Goal: Task Accomplishment & Management: Manage account settings

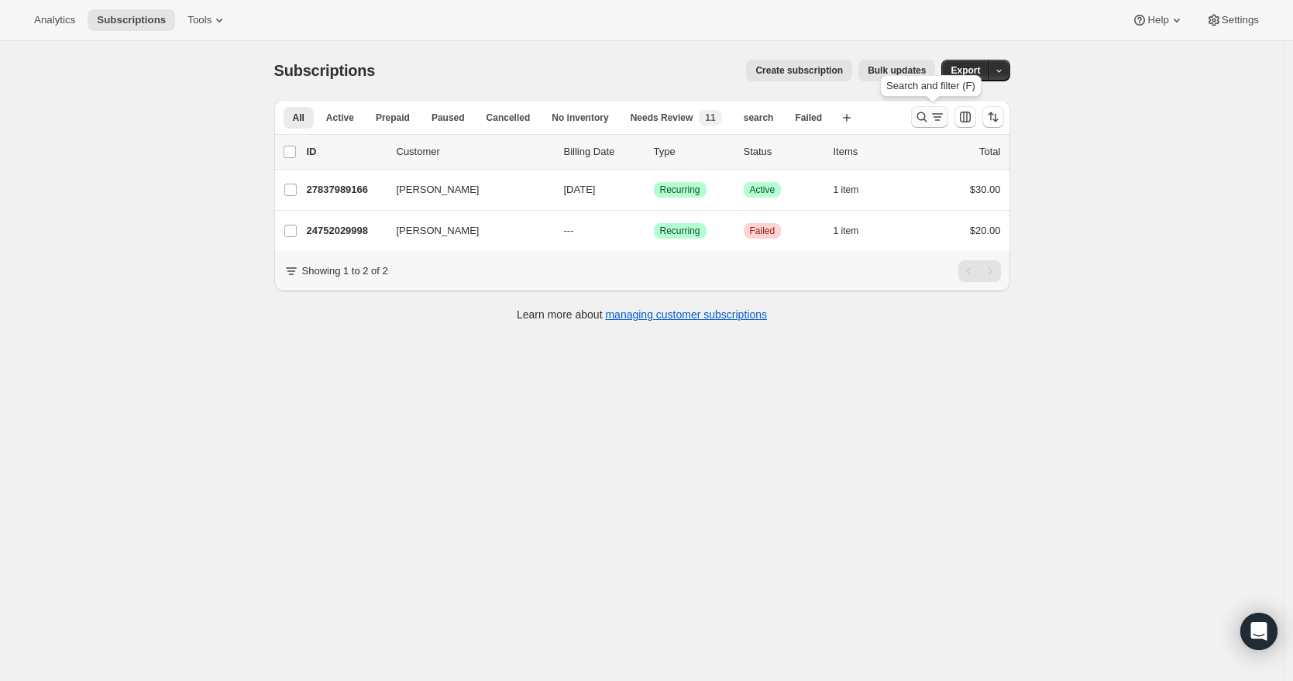
click at [929, 118] on icon "Search and filter results" at bounding box center [921, 116] width 15 height 15
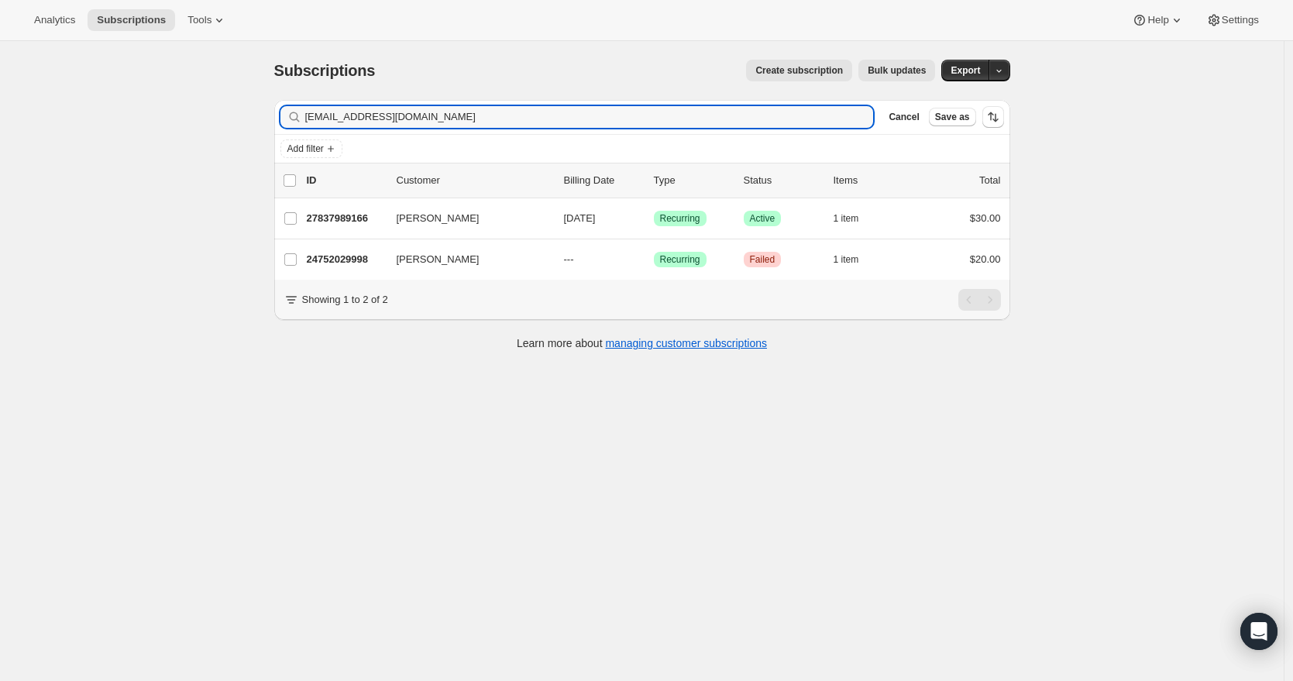
drag, startPoint x: 489, startPoint y: 115, endPoint x: 270, endPoint y: 121, distance: 218.6
click at [270, 121] on div "Filter subscribers judyinlenexa@gmail.com Clear Cancel Save as Add filter 0 sel…" at bounding box center [636, 227] width 748 height 279
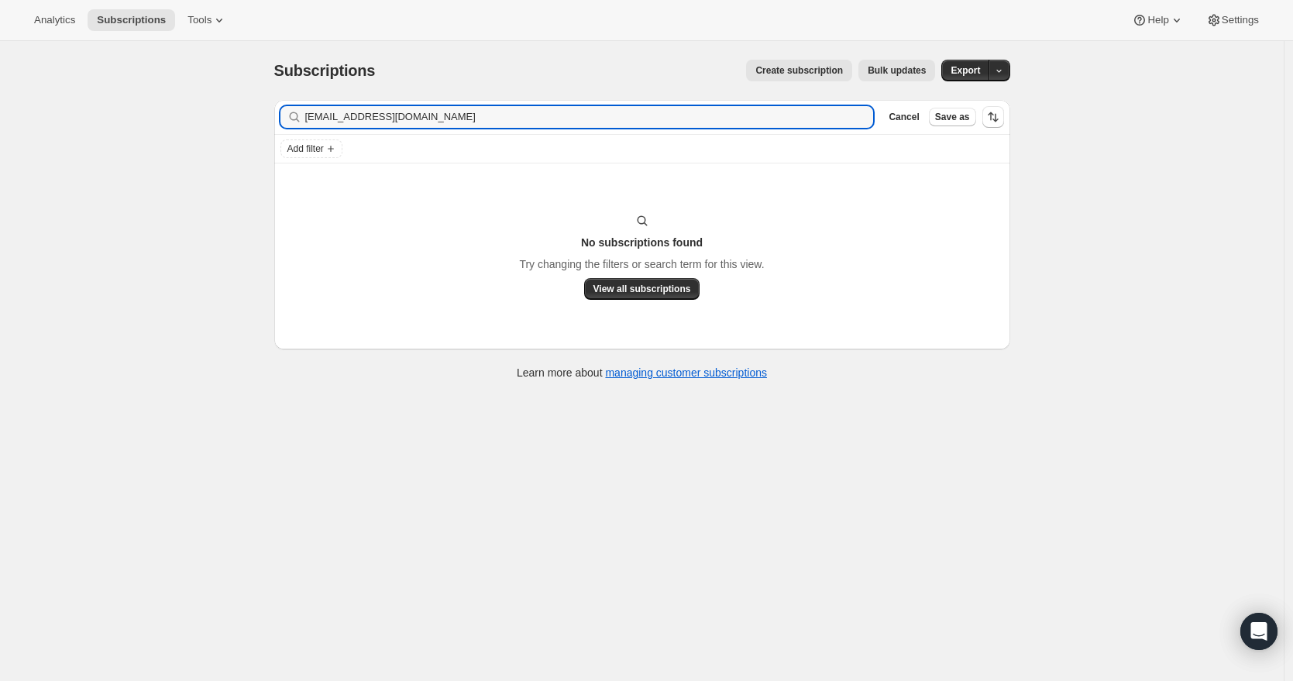
type input "mparksmom@aol.com"
